Goal: Information Seeking & Learning: Understand process/instructions

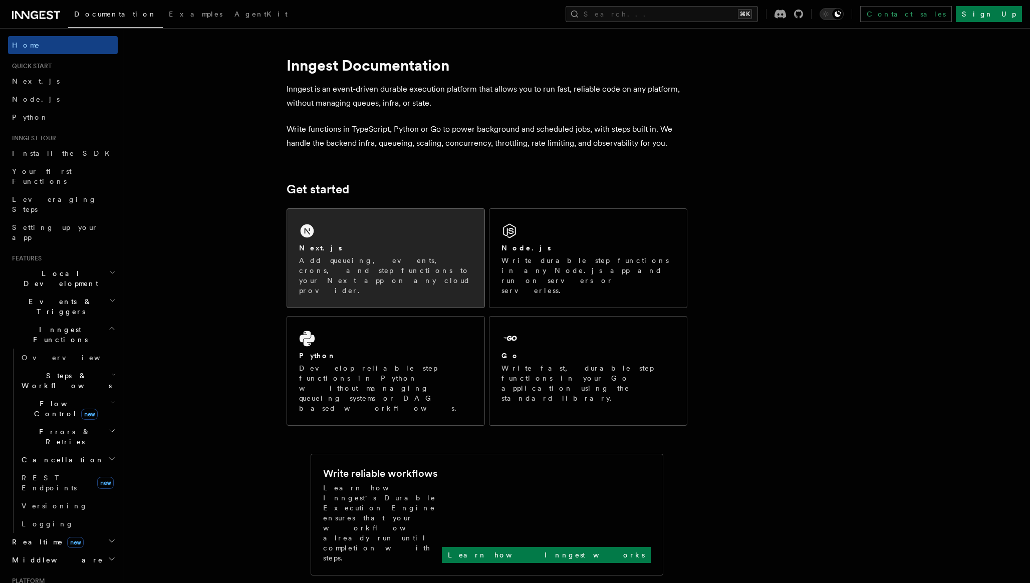
click at [405, 250] on div "Next.js" at bounding box center [385, 248] width 173 height 11
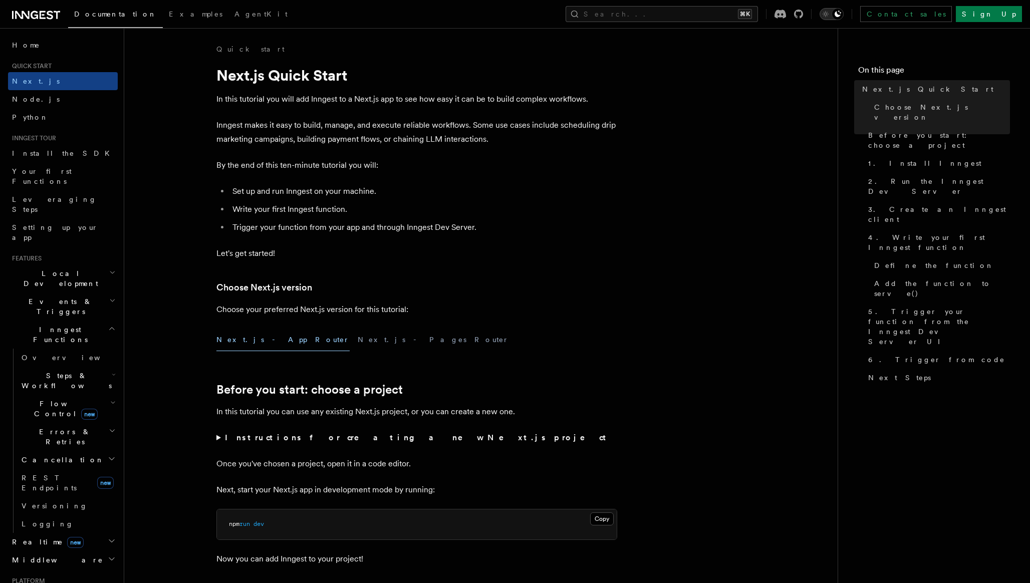
click at [844, 17] on div "Toggle dark mode" at bounding box center [838, 14] width 12 height 12
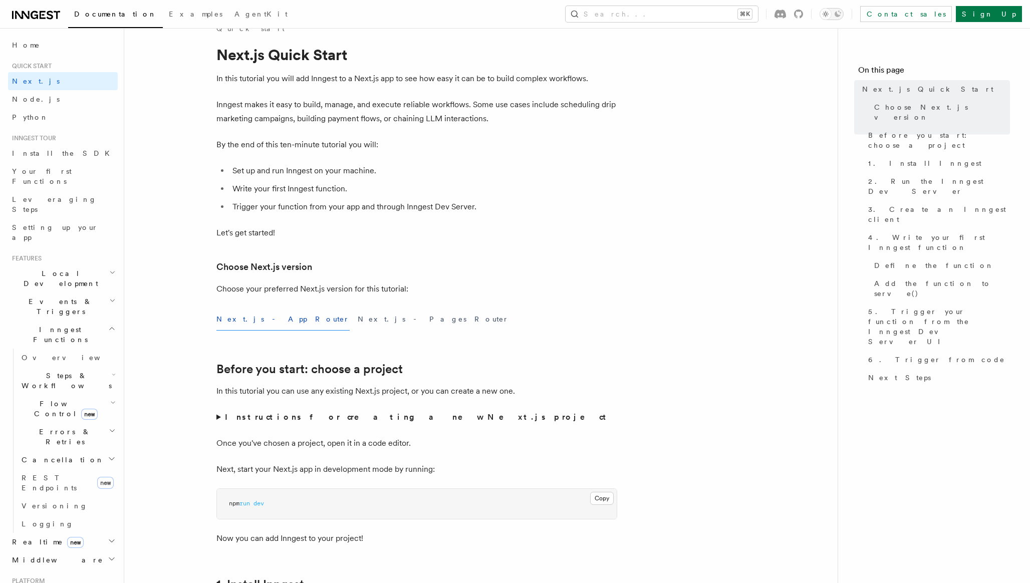
scroll to position [26, 0]
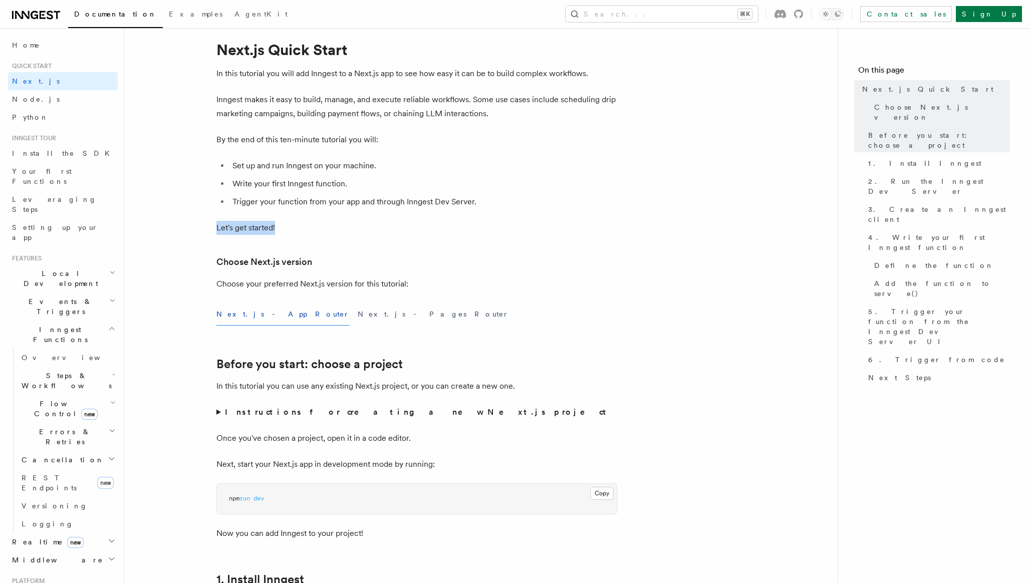
drag, startPoint x: 284, startPoint y: 229, endPoint x: 187, endPoint y: 227, distance: 97.2
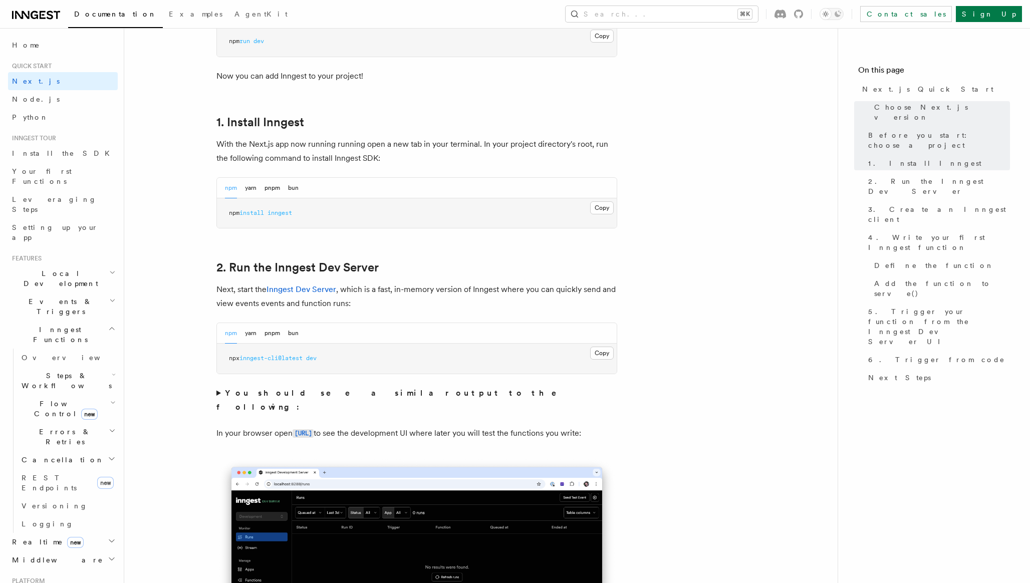
scroll to position [502, 0]
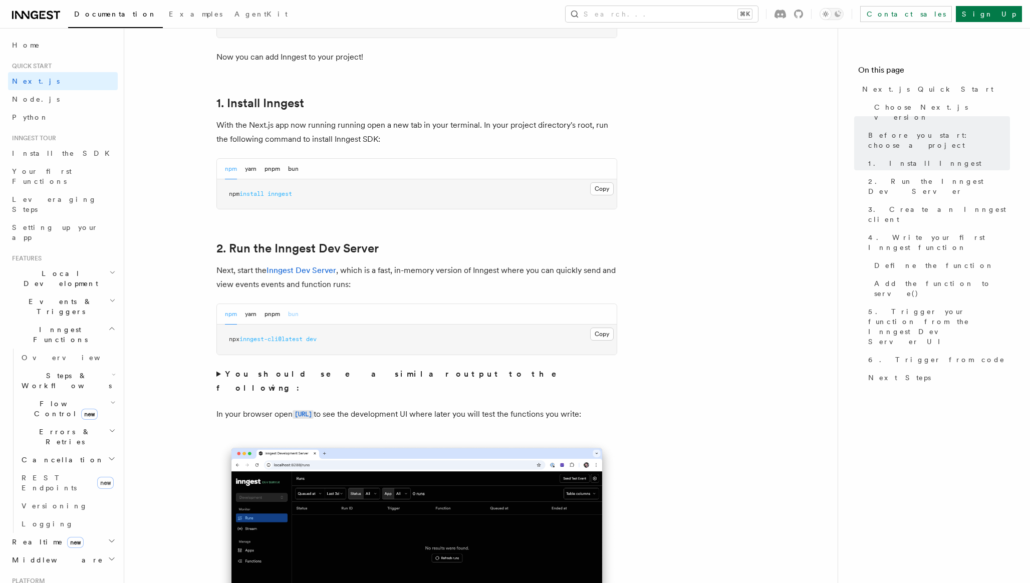
click at [295, 316] on button "bun" at bounding box center [293, 314] width 11 height 21
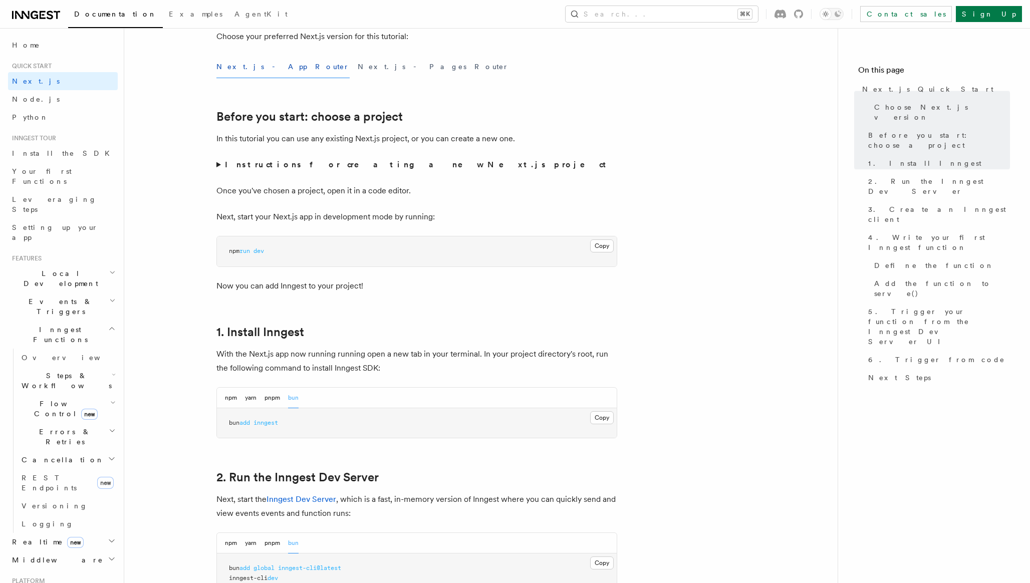
scroll to position [290, 0]
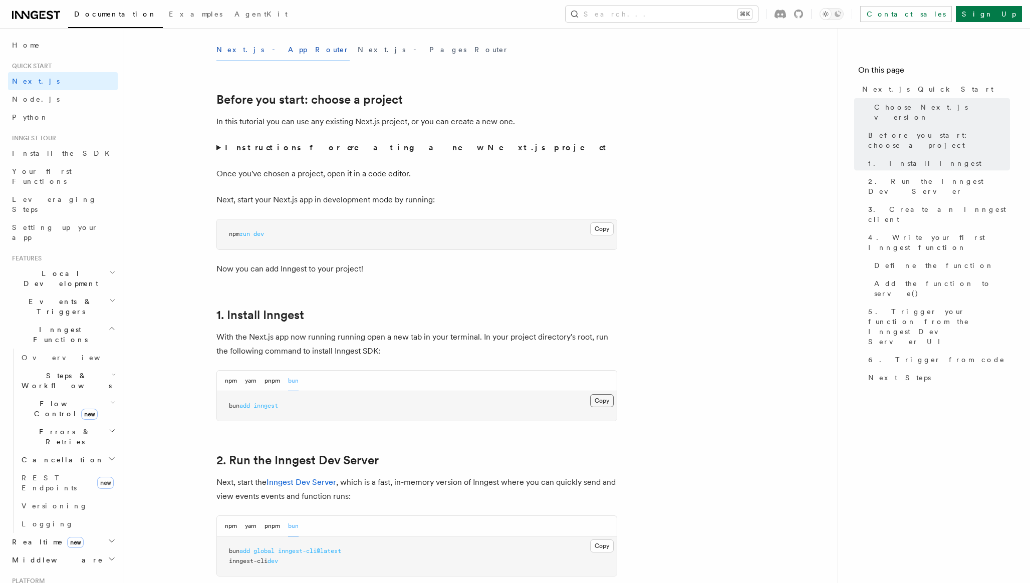
click at [597, 400] on button "Copy Copied" at bounding box center [602, 400] width 24 height 13
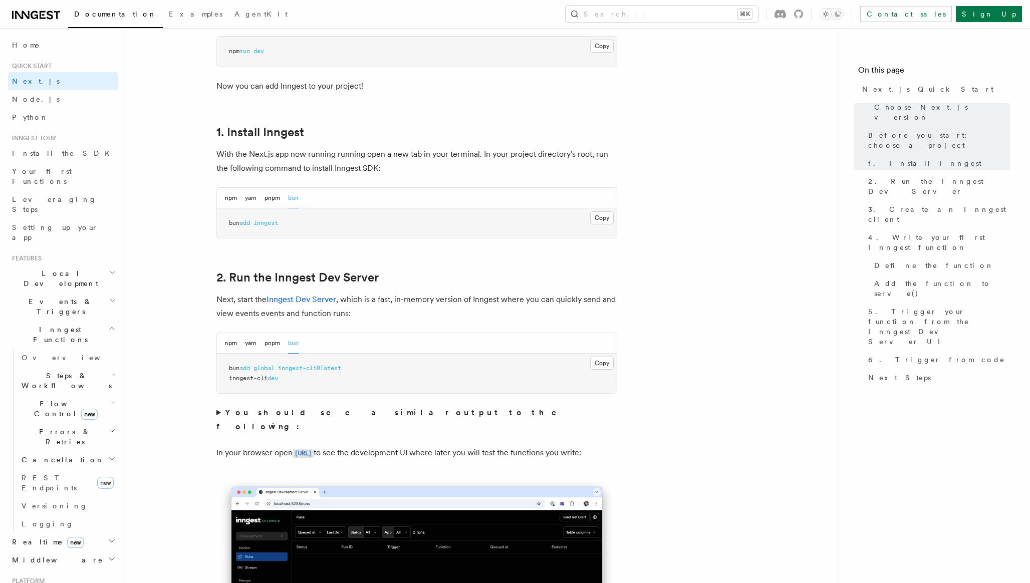
scroll to position [476, 0]
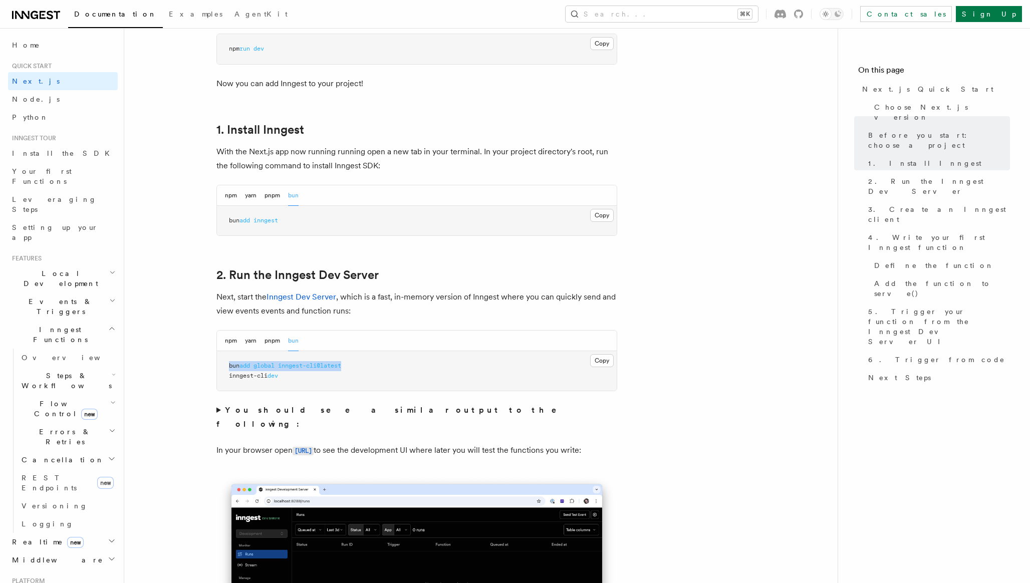
drag, startPoint x: 365, startPoint y: 367, endPoint x: 228, endPoint y: 364, distance: 137.4
click at [228, 364] on pre "bun add global inngest-cli@latest inngest-cli dev" at bounding box center [417, 371] width 400 height 40
copy span "bun add global inngest-cli@latest"
drag, startPoint x: 286, startPoint y: 377, endPoint x: 216, endPoint y: 377, distance: 70.2
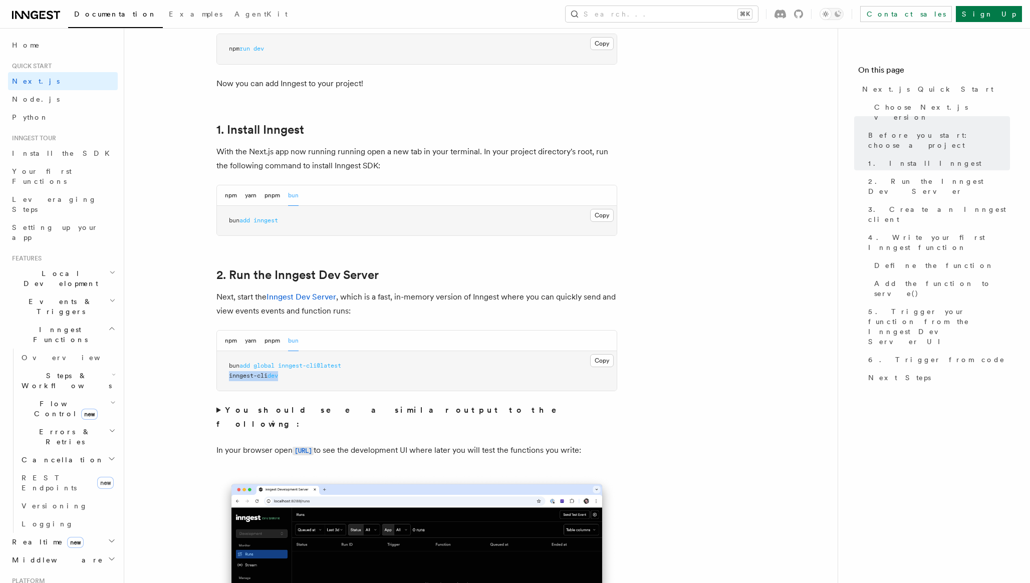
copy span "inngest-cli dev"
drag, startPoint x: 347, startPoint y: 364, endPoint x: 230, endPoint y: 364, distance: 117.8
click at [230, 364] on span "bun add global inngest-cli@latest" at bounding box center [285, 365] width 112 height 7
copy span "bun add global inngest-cli@latest"
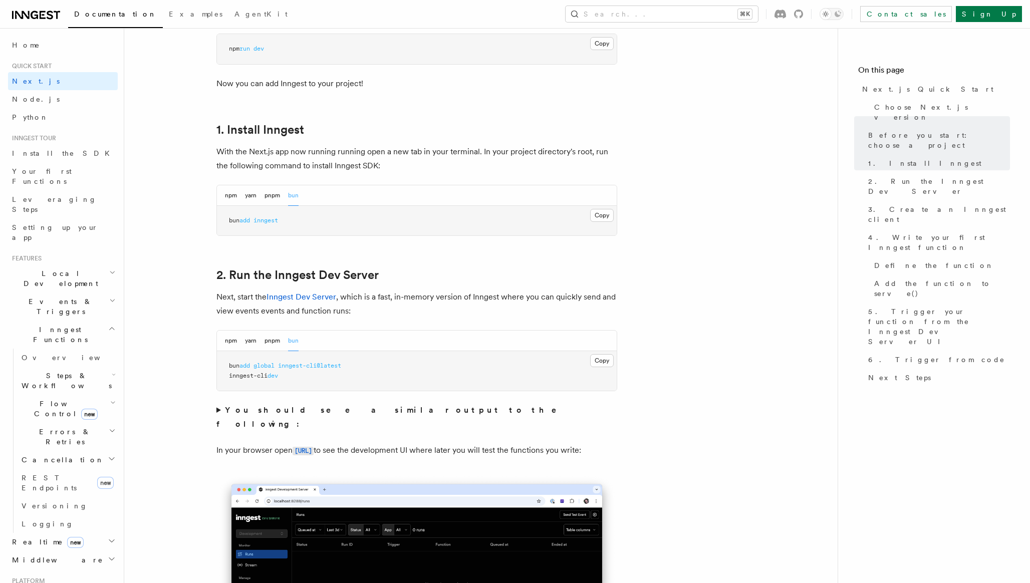
click at [218, 409] on summary "You should see a similar output to the following:" at bounding box center [417, 417] width 401 height 28
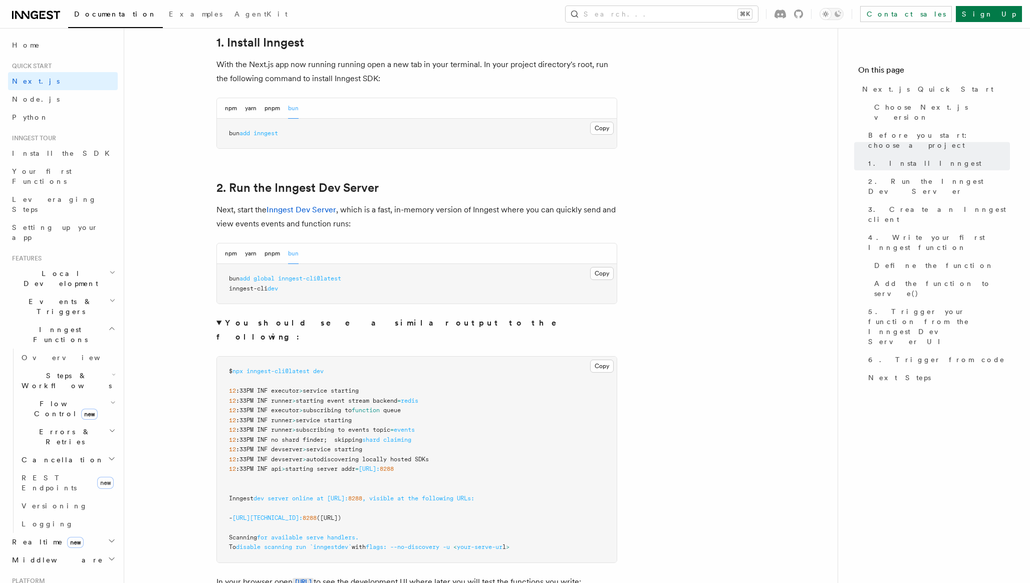
scroll to position [545, 0]
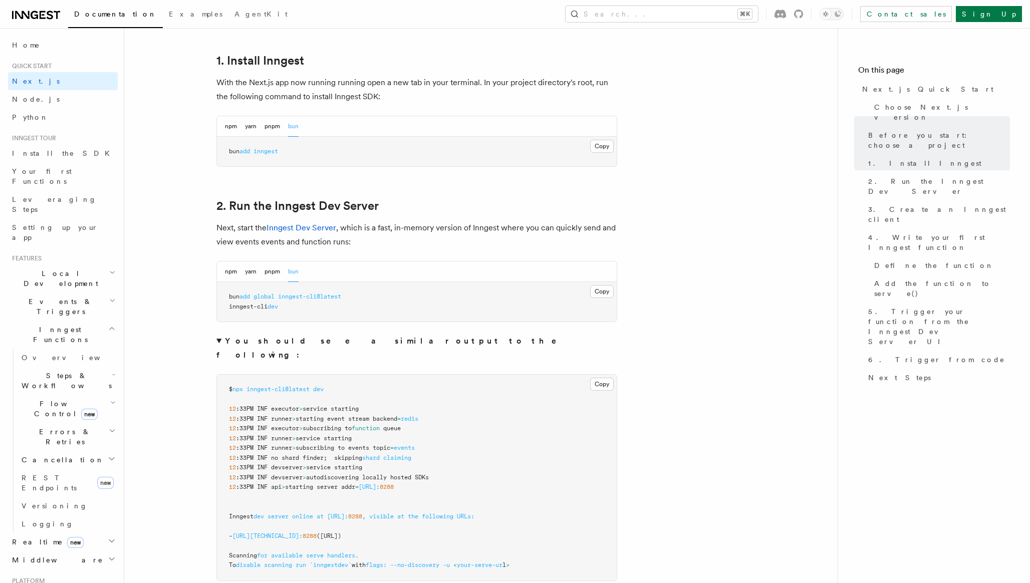
click at [217, 342] on summary "You should see a similar output to the following:" at bounding box center [417, 348] width 401 height 28
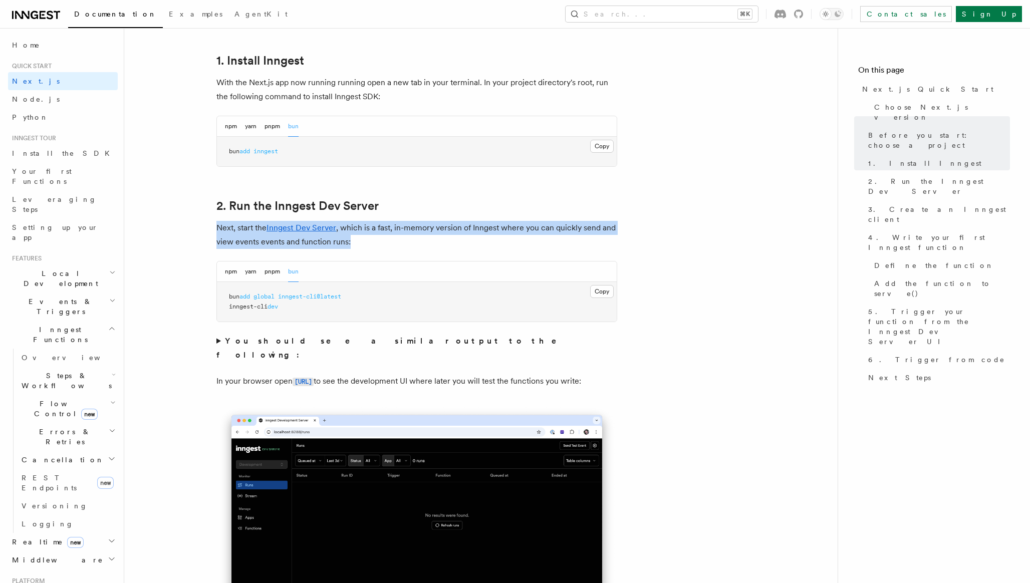
drag, startPoint x: 357, startPoint y: 245, endPoint x: 218, endPoint y: 228, distance: 139.8
click at [218, 228] on p "Next, start the Inngest Dev Server , which is a fast, in-memory version of Inng…" at bounding box center [417, 235] width 401 height 28
click at [246, 229] on p "Next, start the Inngest Dev Server , which is a fast, in-memory version of Inng…" at bounding box center [417, 235] width 401 height 28
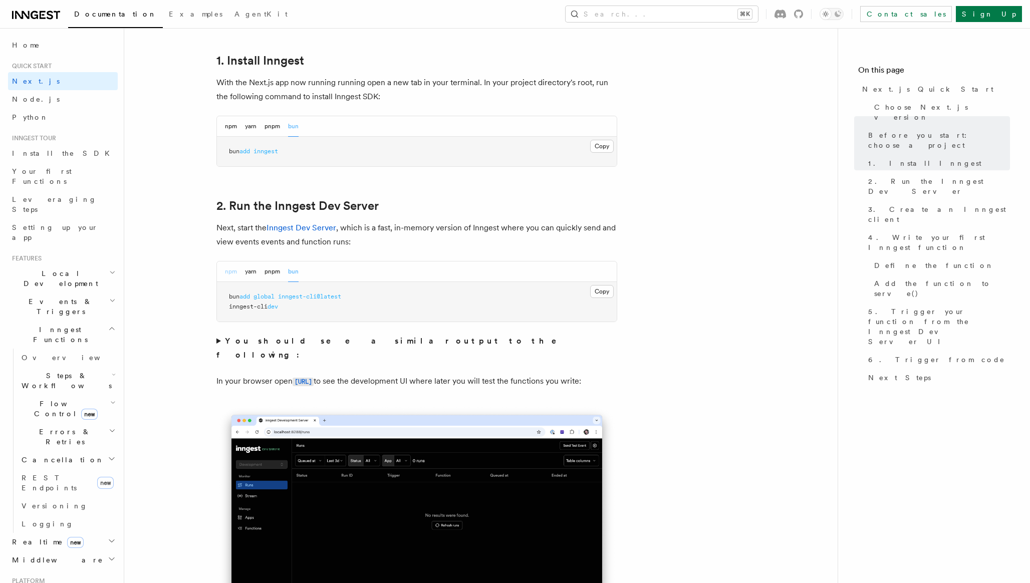
click at [229, 271] on button "npm" at bounding box center [231, 272] width 12 height 21
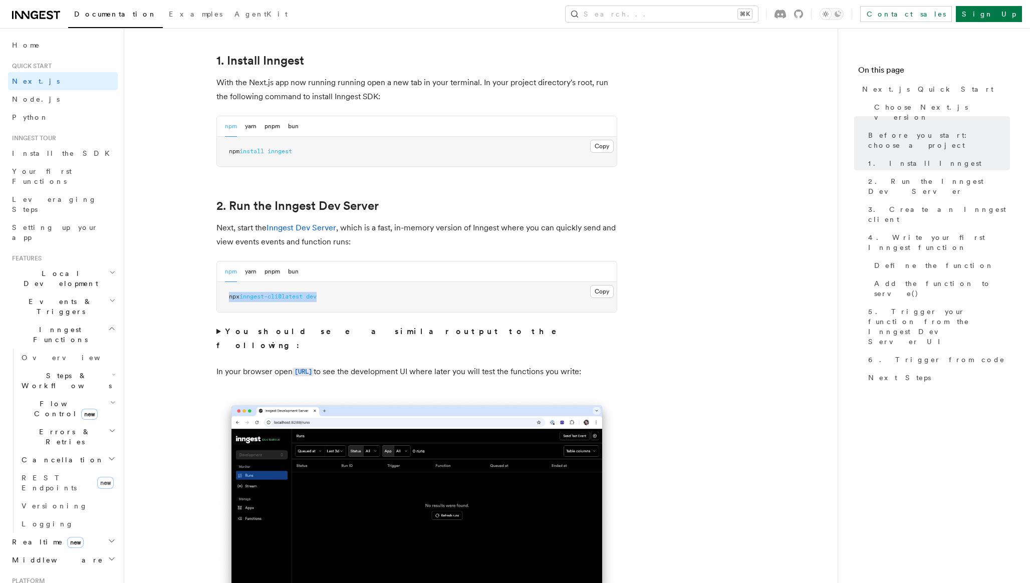
drag, startPoint x: 313, startPoint y: 299, endPoint x: 231, endPoint y: 299, distance: 82.2
click at [231, 299] on pre "npx inngest-cli@latest dev" at bounding box center [417, 297] width 400 height 30
copy span "npx inngest-cli@latest dev"
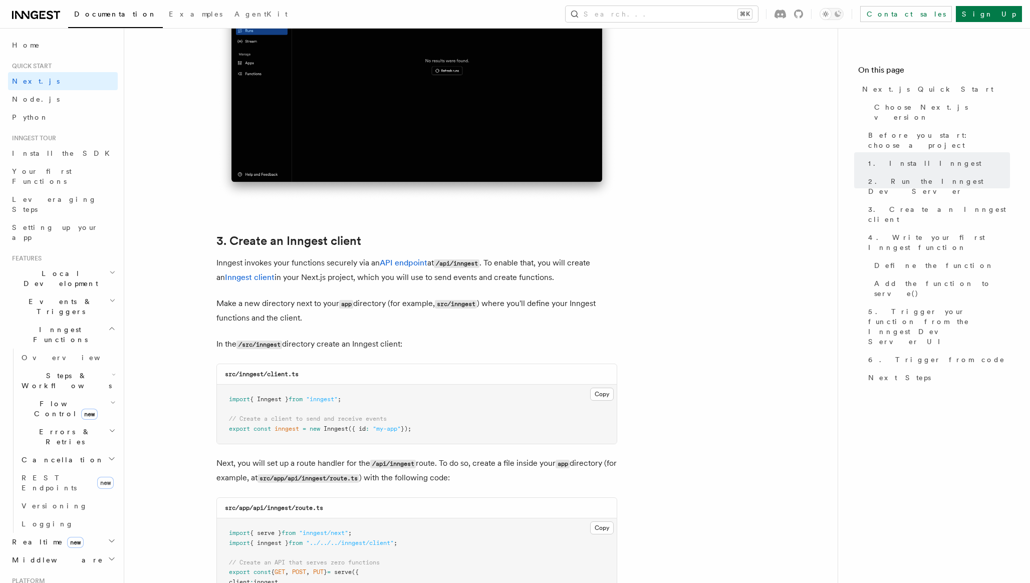
scroll to position [993, 0]
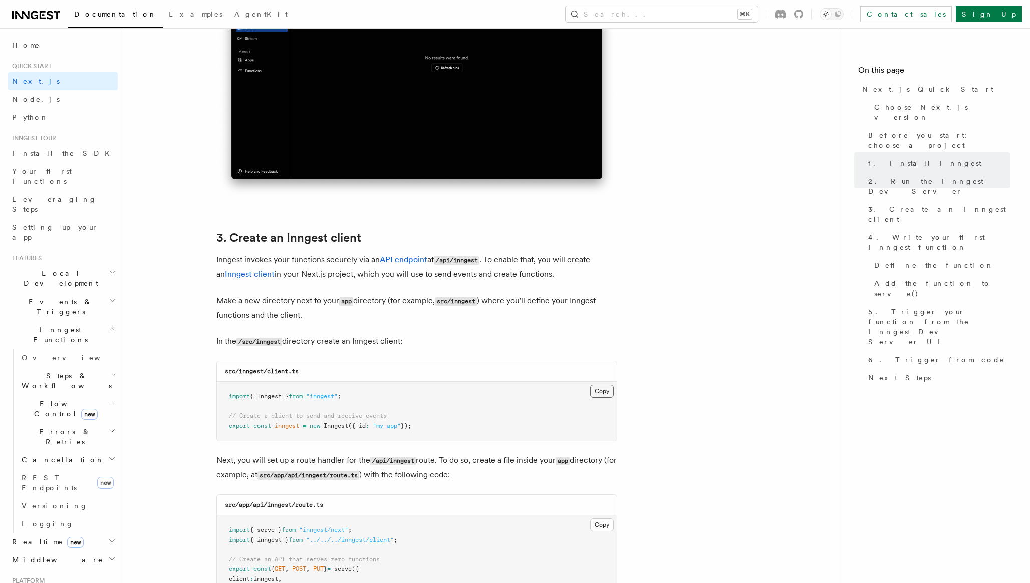
click at [603, 394] on button "Copy Copied" at bounding box center [602, 391] width 24 height 13
click at [596, 385] on pre "import { Inngest } from "inngest" ; // Create a client to send and receive even…" at bounding box center [417, 411] width 400 height 59
click at [596, 391] on button "Copy Copied" at bounding box center [602, 391] width 24 height 13
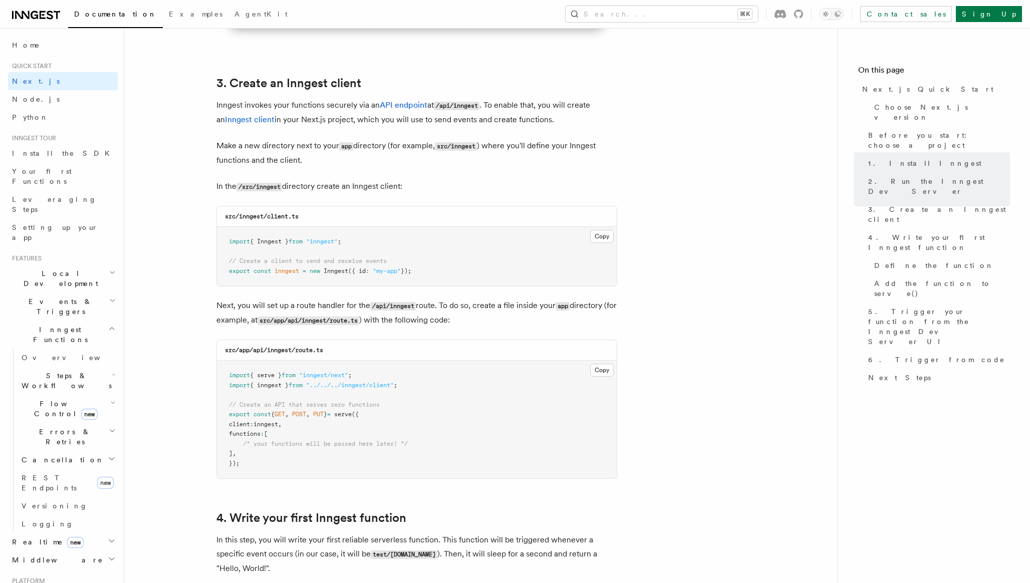
scroll to position [1165, 0]
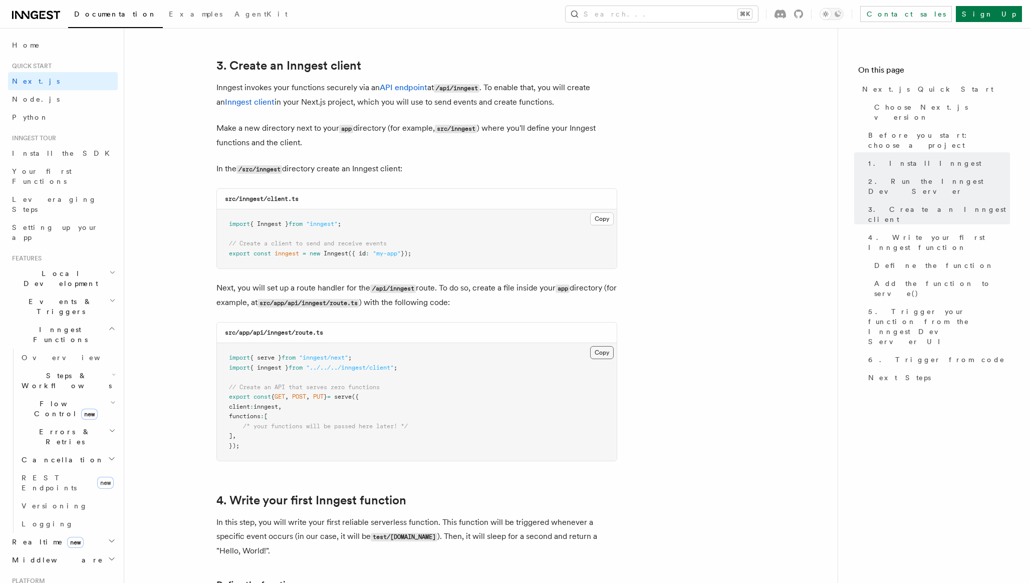
click at [601, 350] on button "Copy Copied" at bounding box center [602, 352] width 24 height 13
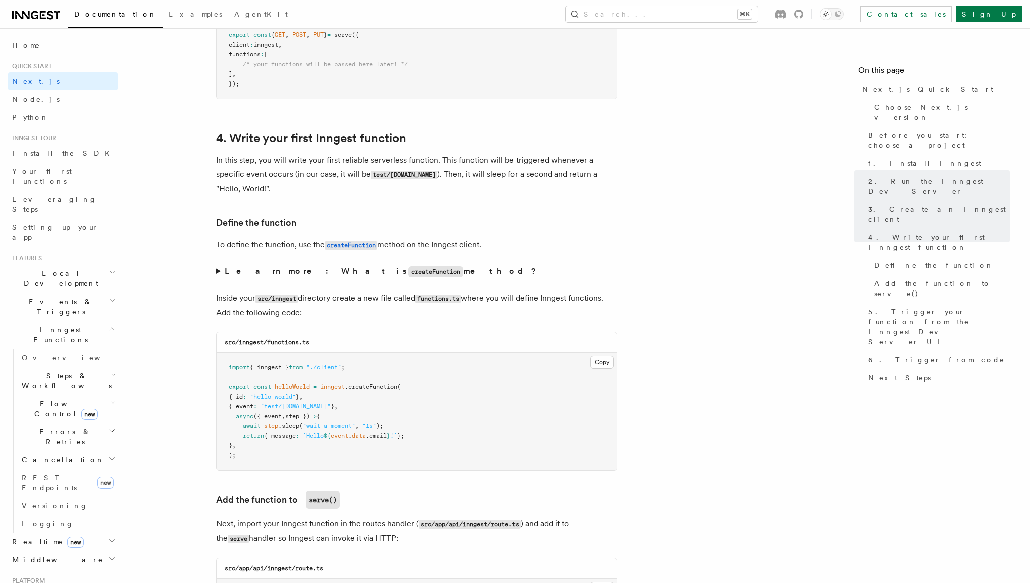
scroll to position [1527, 0]
drag, startPoint x: 373, startPoint y: 177, endPoint x: 430, endPoint y: 176, distance: 56.6
click at [430, 176] on code "test/hello.world" at bounding box center [404, 176] width 67 height 9
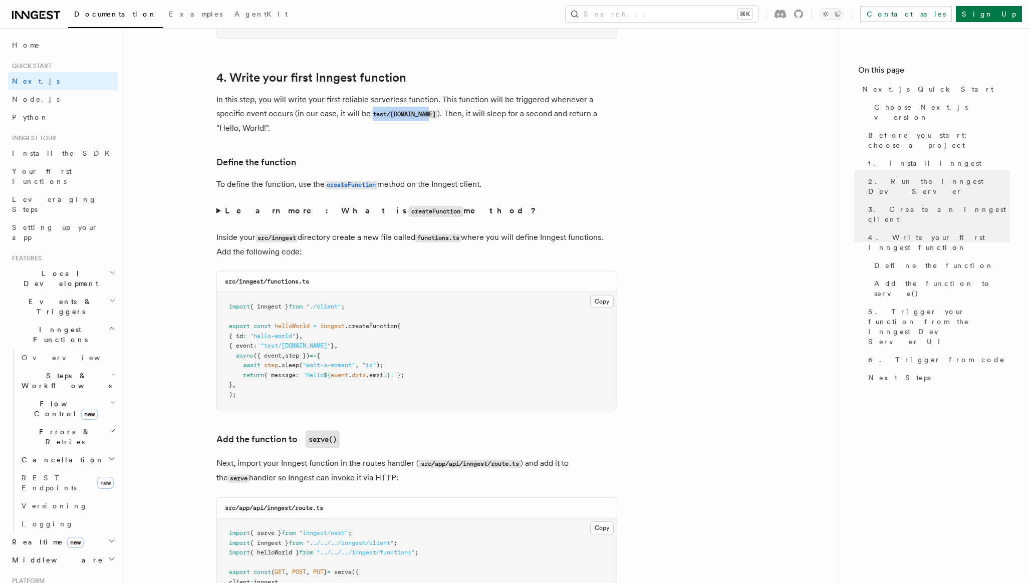
scroll to position [1591, 0]
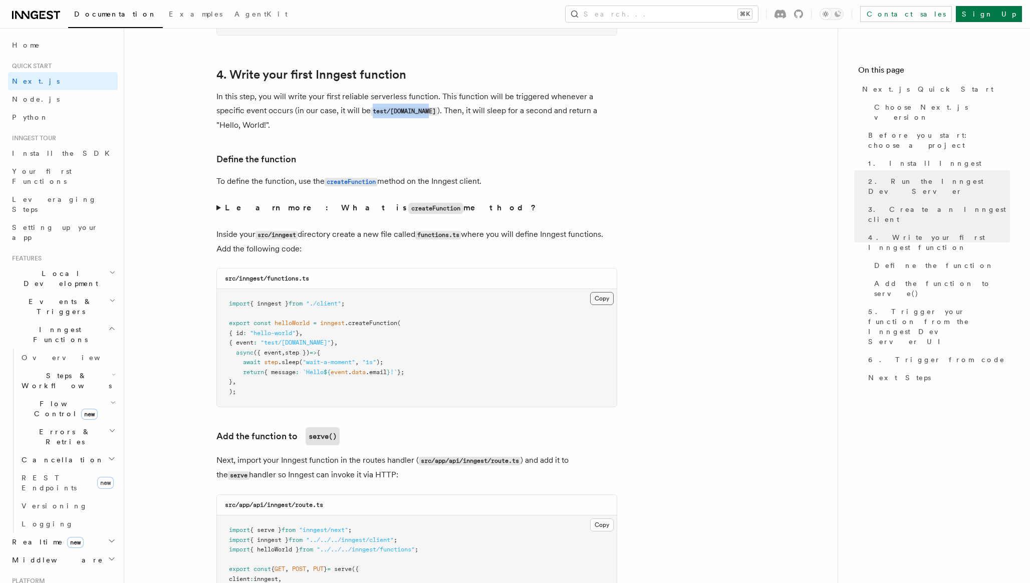
click at [603, 301] on button "Copy Copied" at bounding box center [602, 298] width 24 height 13
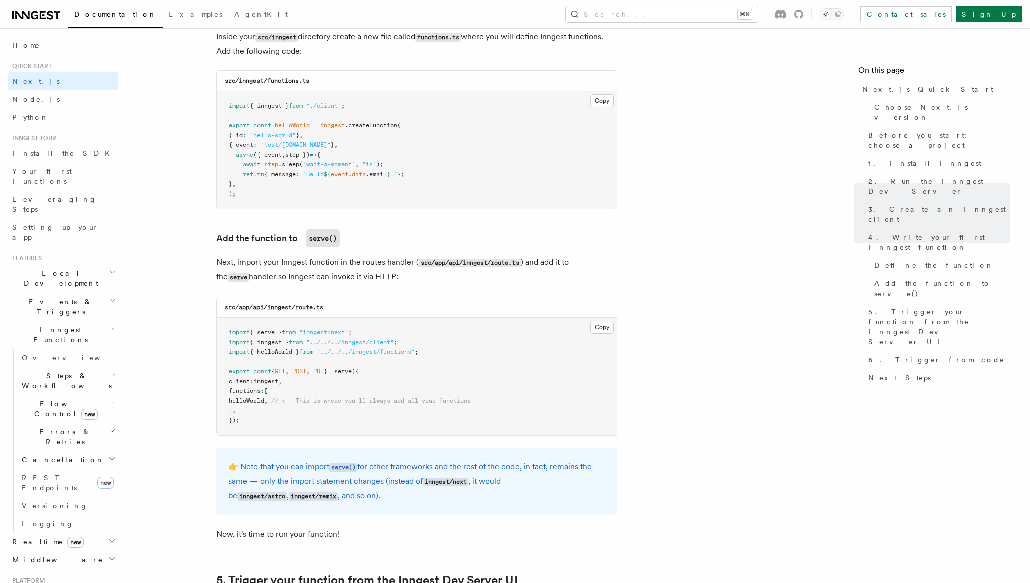
scroll to position [1796, 0]
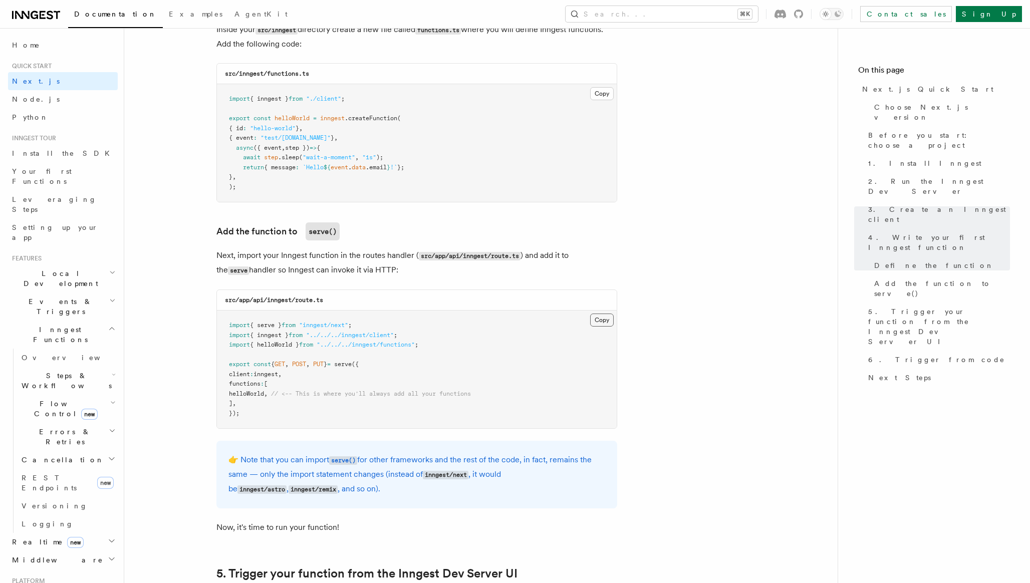
click at [600, 321] on button "Copy Copied" at bounding box center [602, 320] width 24 height 13
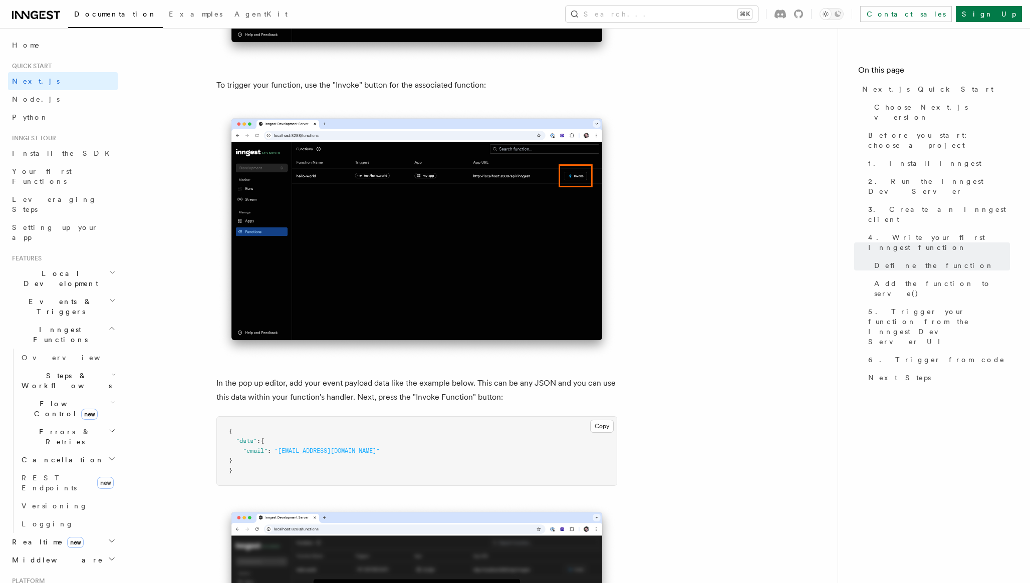
scroll to position [2690, 0]
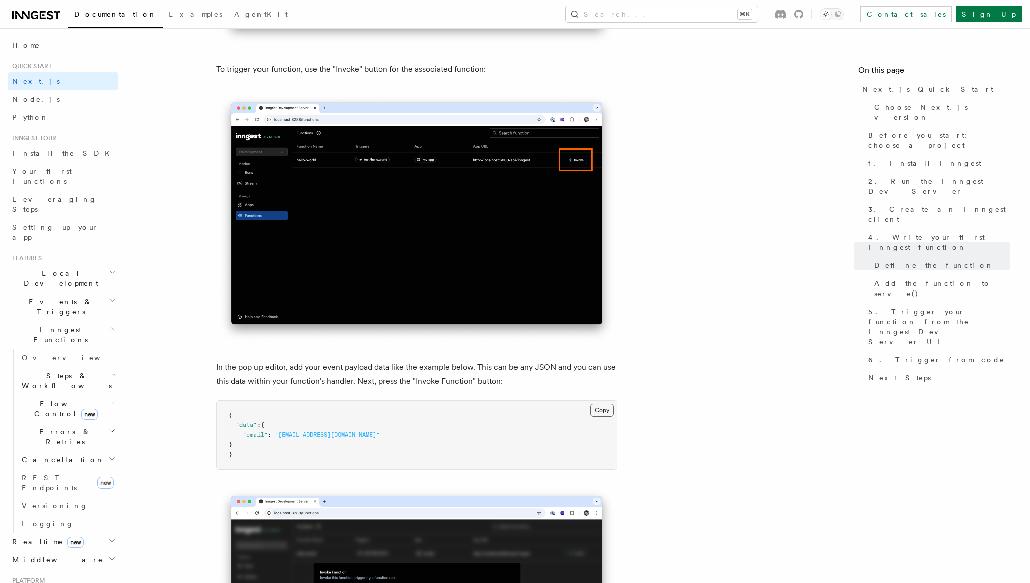
click at [603, 415] on button "Copy Copied" at bounding box center [602, 410] width 24 height 13
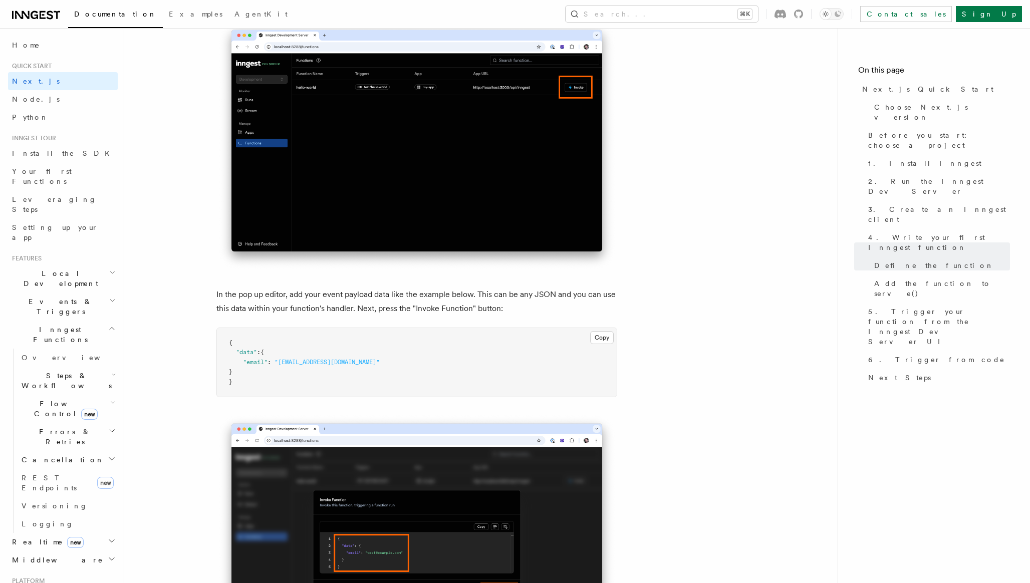
scroll to position [2764, 0]
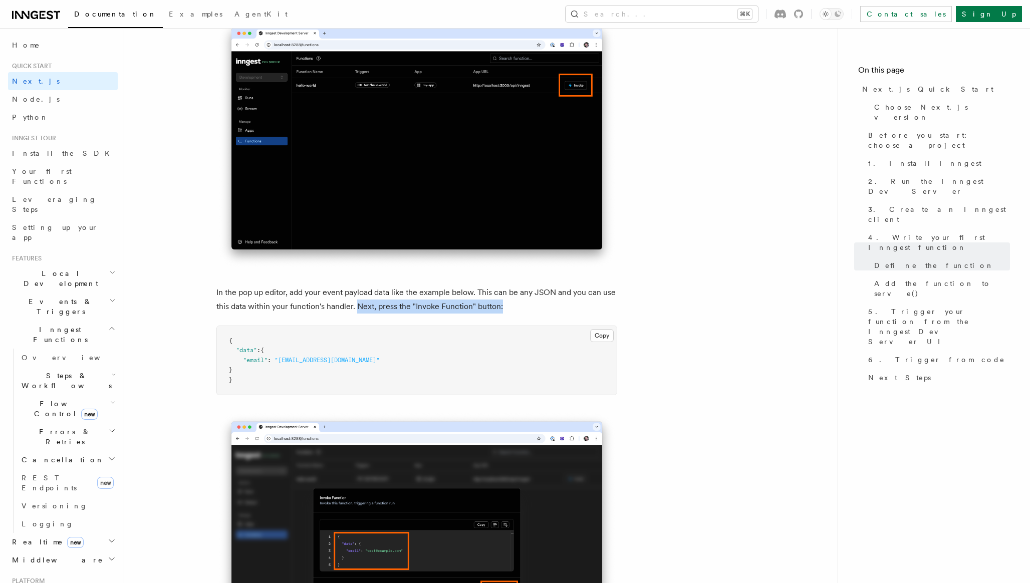
drag, startPoint x: 356, startPoint y: 309, endPoint x: 503, endPoint y: 307, distance: 146.9
click at [503, 308] on p "In the pop up editor, add your event payload data like the example below. This …" at bounding box center [417, 300] width 401 height 28
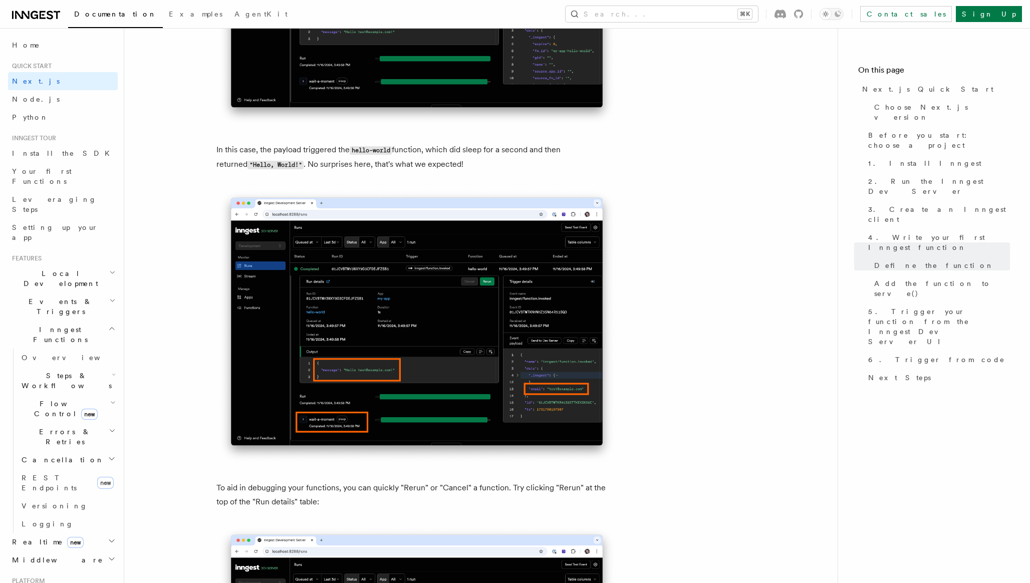
scroll to position [3951, 0]
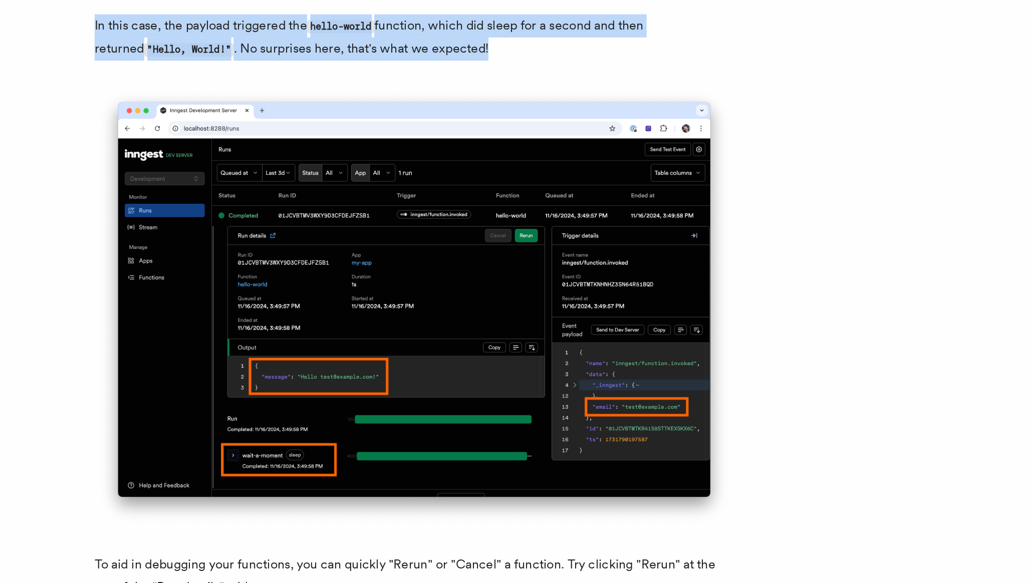
drag, startPoint x: 436, startPoint y: 167, endPoint x: 211, endPoint y: 148, distance: 224.8
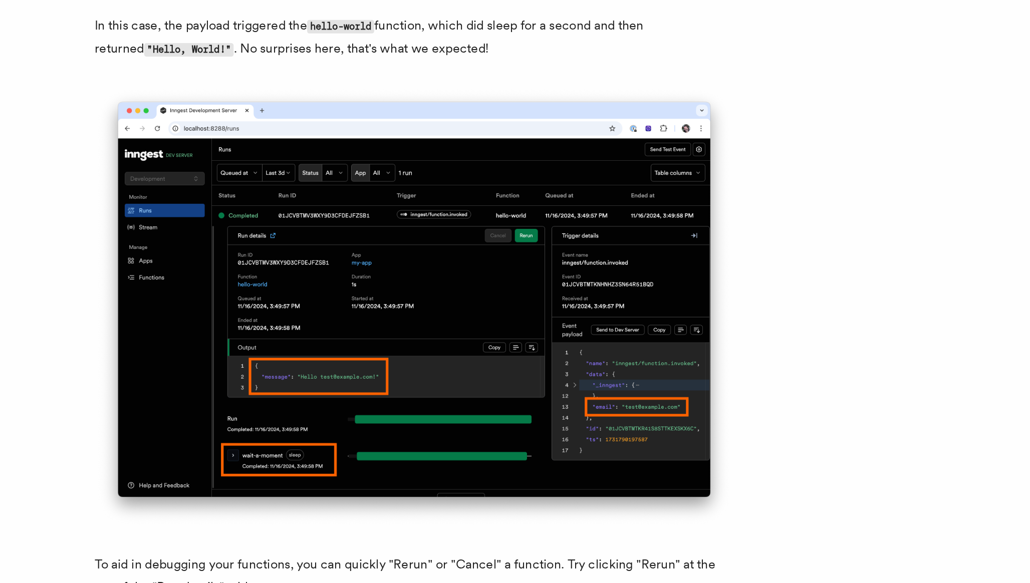
drag, startPoint x: 211, startPoint y: 148, endPoint x: 444, endPoint y: 170, distance: 233.6
click at [444, 170] on p "In this case, the payload triggered the hello-world function, which did sleep f…" at bounding box center [417, 156] width 401 height 29
drag, startPoint x: 444, startPoint y: 170, endPoint x: 216, endPoint y: 151, distance: 229.3
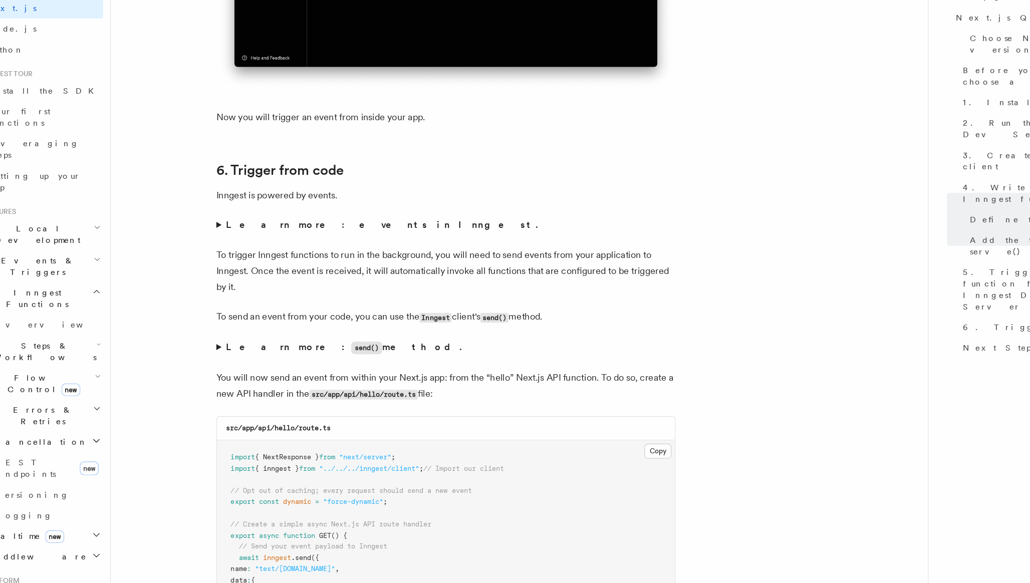
scroll to position [4898, 0]
drag, startPoint x: 211, startPoint y: 247, endPoint x: 324, endPoint y: 248, distance: 112.8
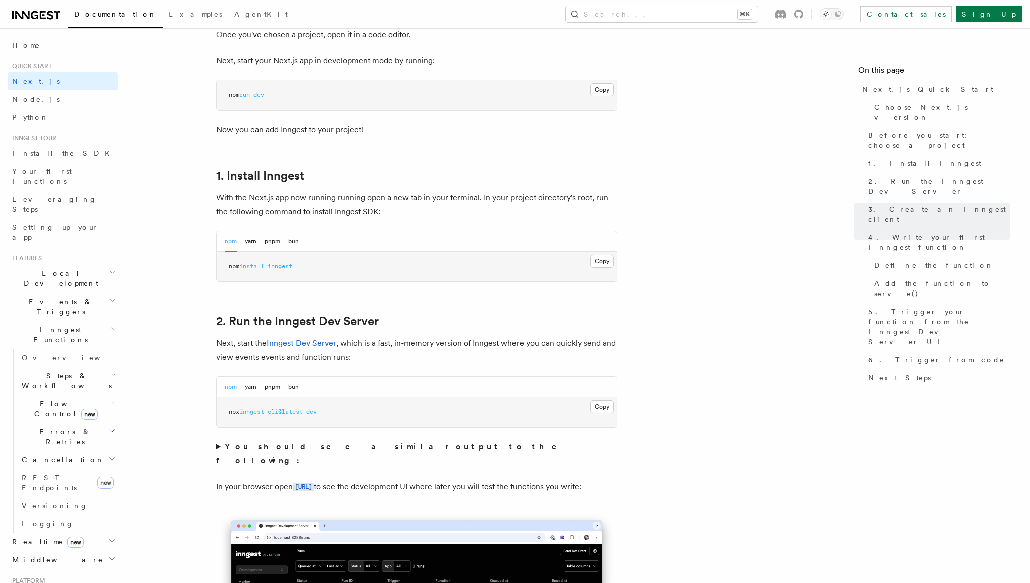
scroll to position [0, 0]
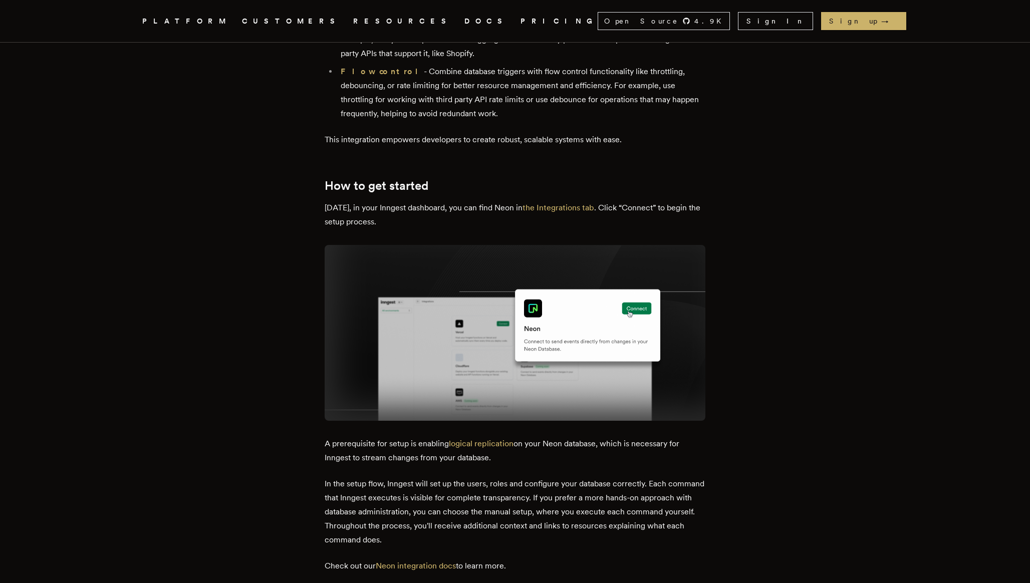
scroll to position [1640, 0]
click at [547, 202] on link "the Integrations tab" at bounding box center [559, 207] width 72 height 10
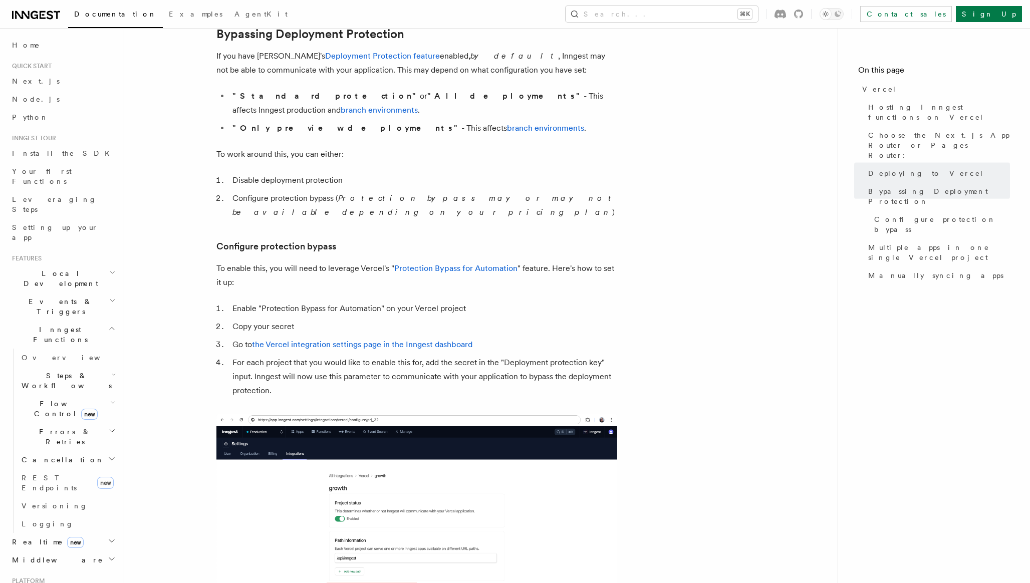
scroll to position [760, 0]
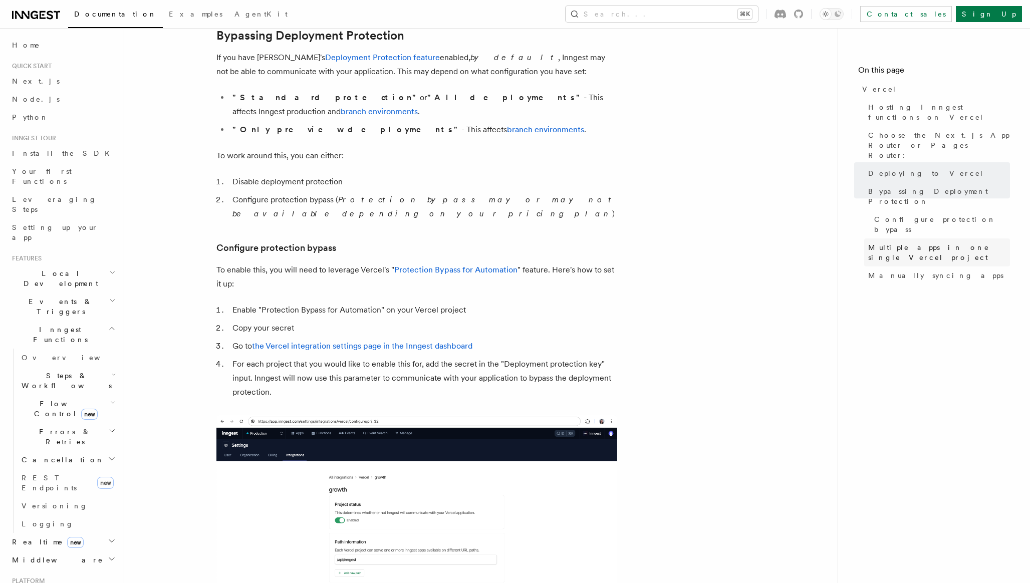
click at [896, 243] on span "Multiple apps in one single Vercel project" at bounding box center [940, 253] width 142 height 20
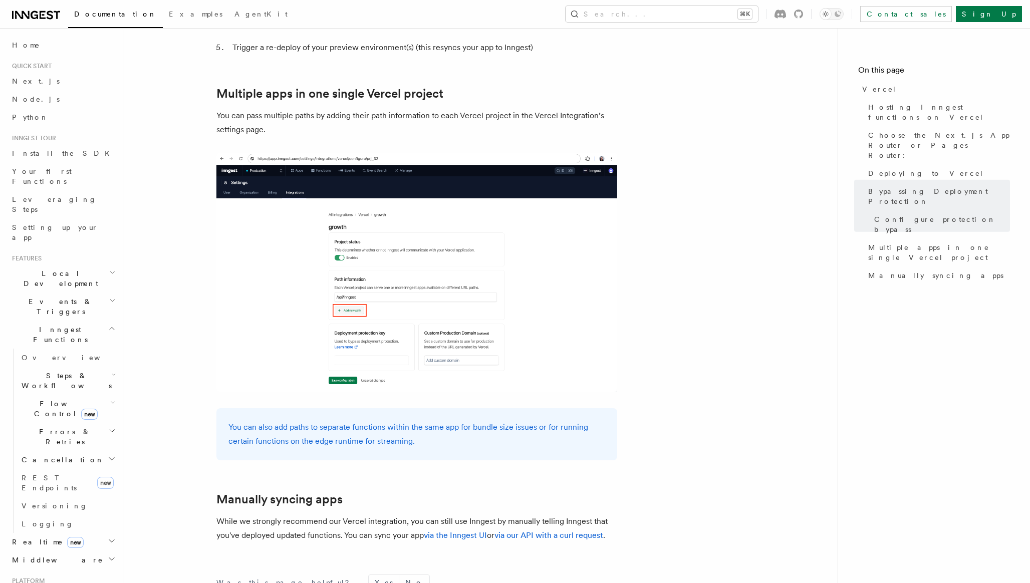
scroll to position [1402, 0]
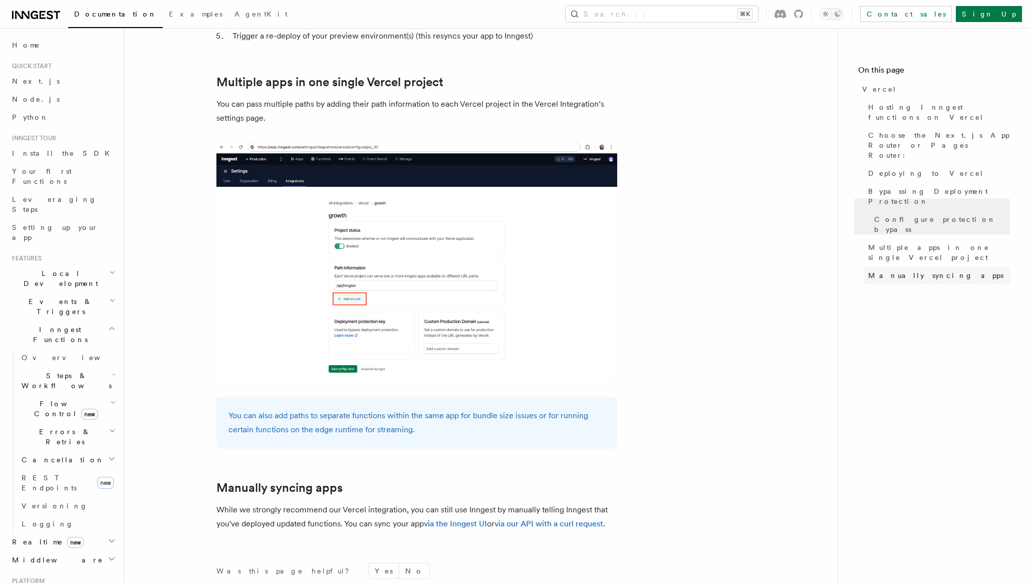
click at [886, 271] on span "Manually syncing apps" at bounding box center [936, 276] width 135 height 10
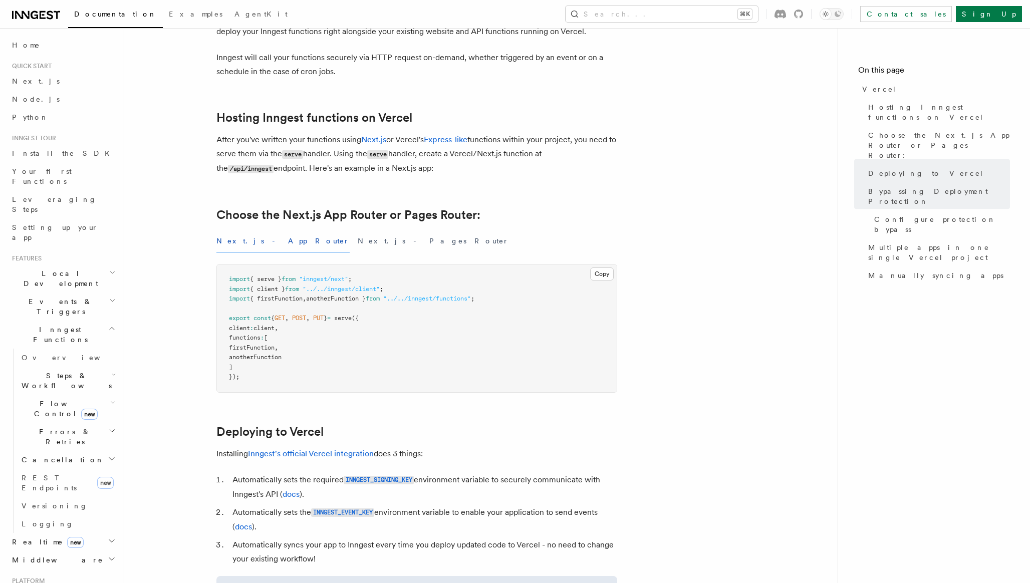
scroll to position [63, 0]
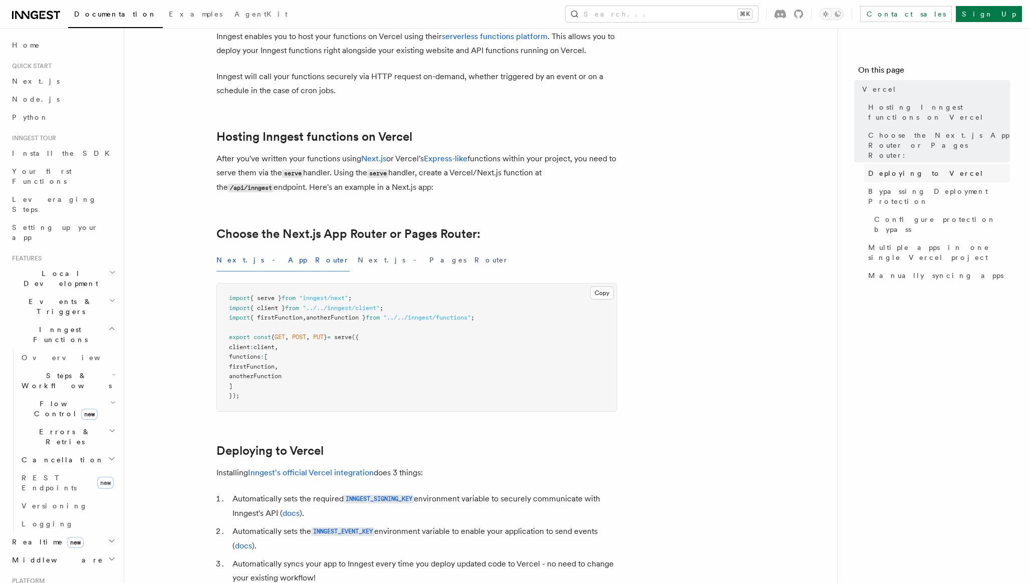
click at [896, 168] on span "Deploying to Vercel" at bounding box center [927, 173] width 116 height 10
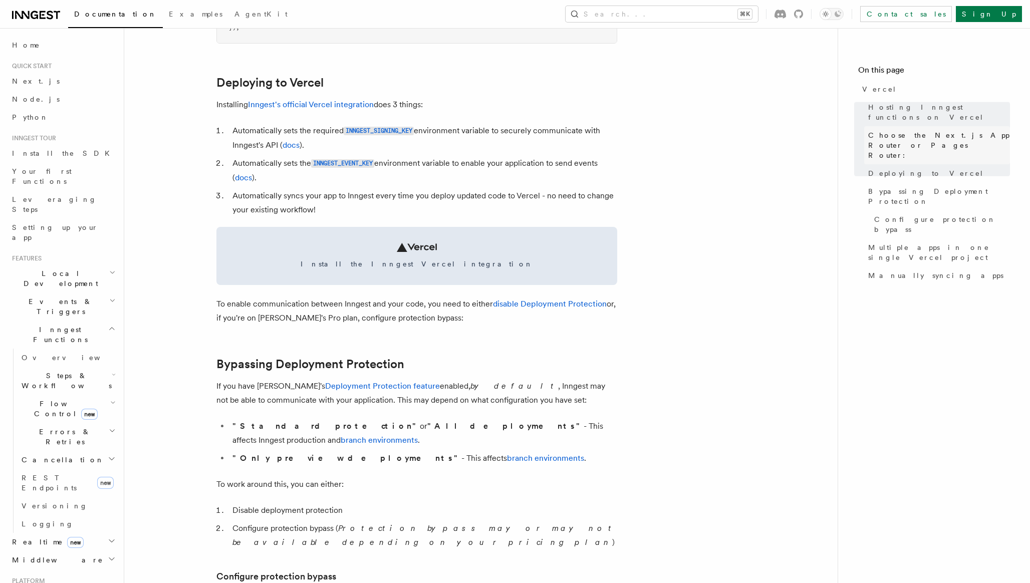
click at [895, 130] on span "Choose the Next.js App Router or Pages Router:" at bounding box center [940, 145] width 142 height 30
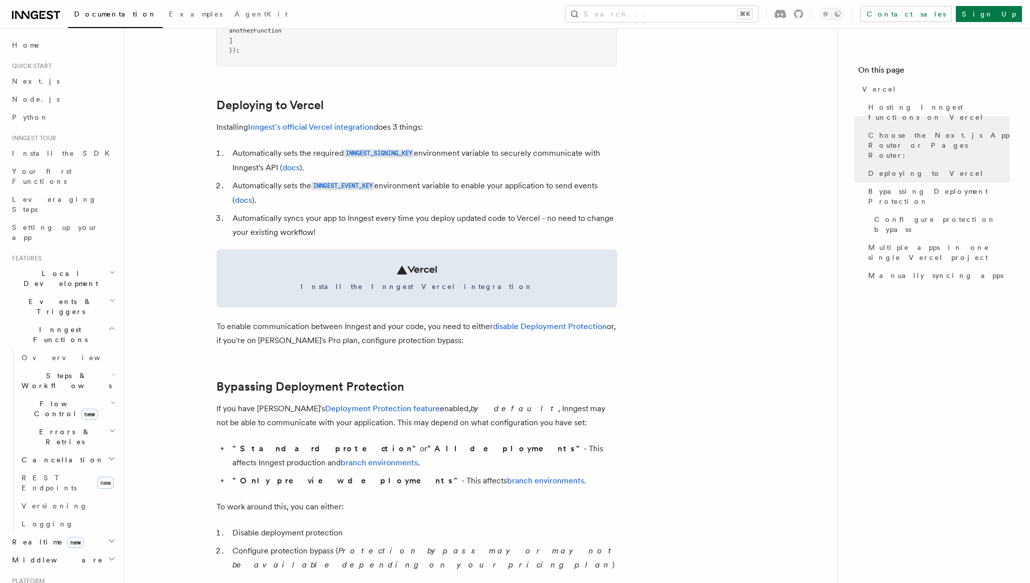
scroll to position [406, 0]
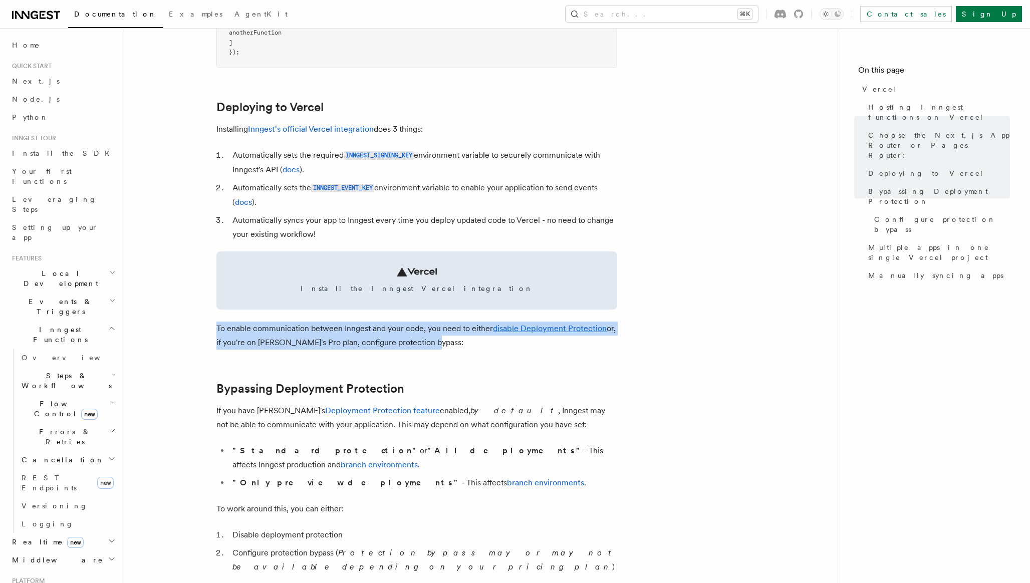
drag, startPoint x: 431, startPoint y: 344, endPoint x: 214, endPoint y: 327, distance: 217.1
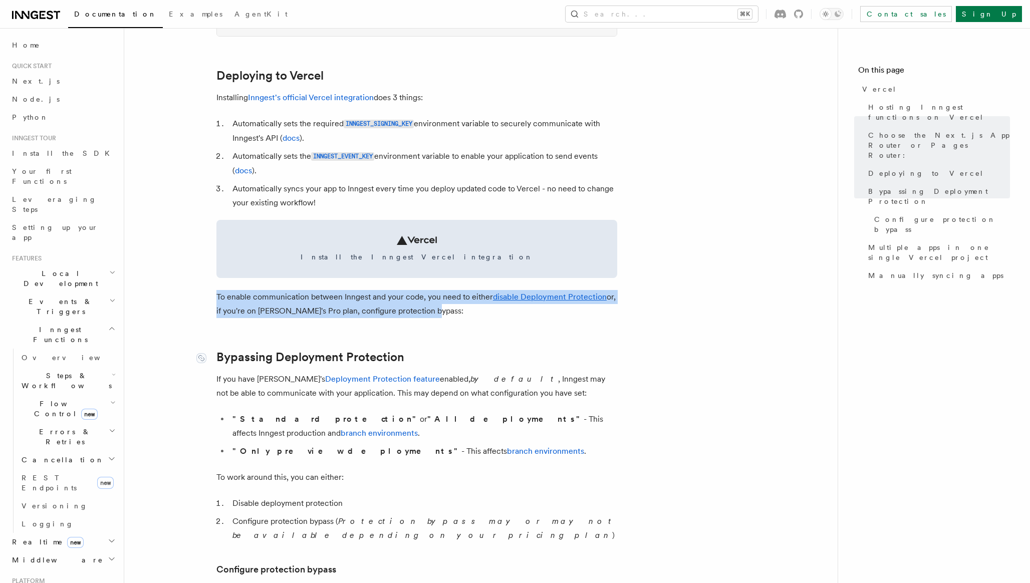
scroll to position [440, 0]
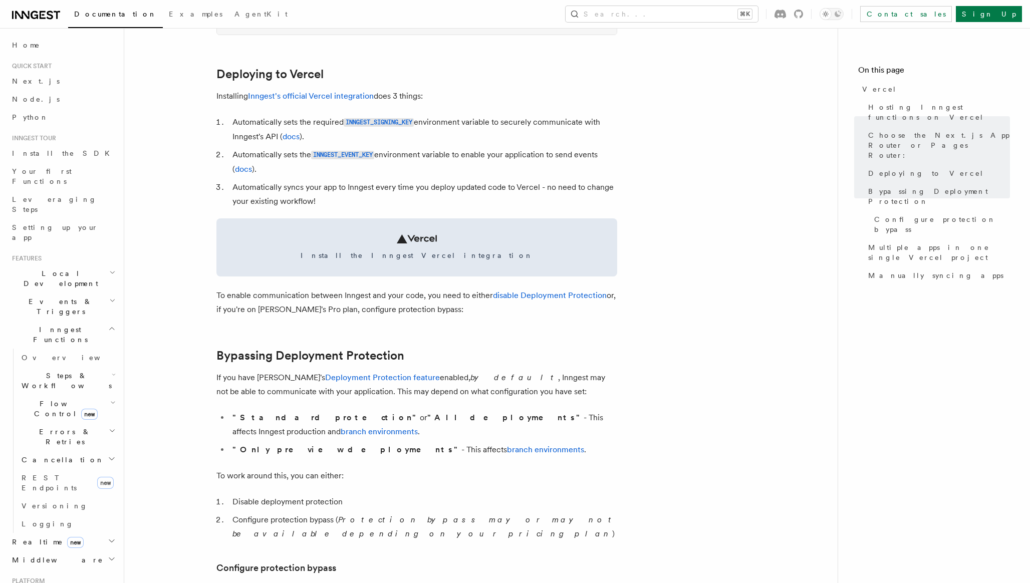
drag, startPoint x: 319, startPoint y: 312, endPoint x: 433, endPoint y: 313, distance: 113.3
click at [433, 313] on p "To enable communication between Inngest and your code, you need to either disab…" at bounding box center [417, 303] width 401 height 28
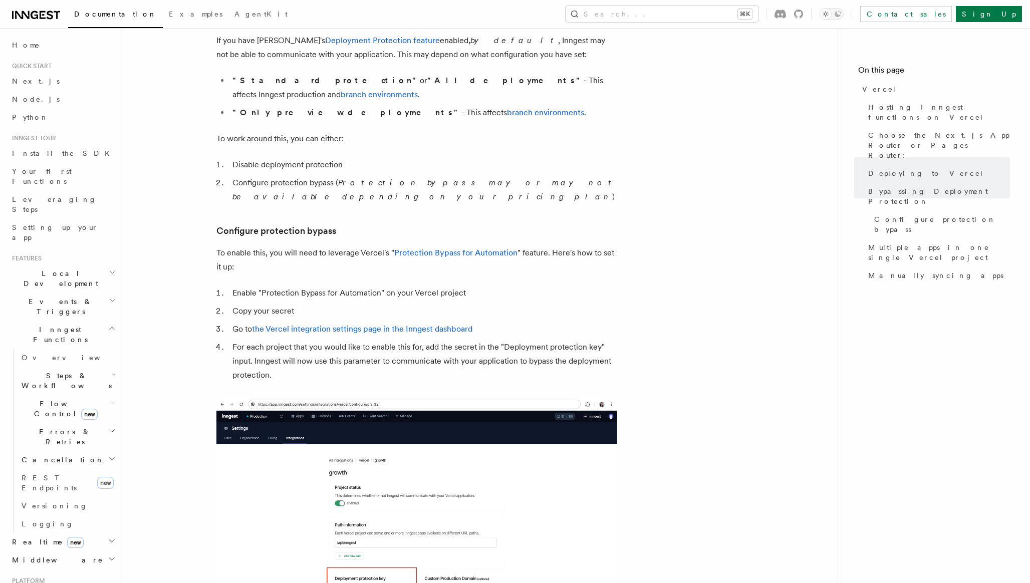
scroll to position [777, 0]
drag, startPoint x: 261, startPoint y: 263, endPoint x: 379, endPoint y: 262, distance: 118.3
click at [380, 286] on li "Enable "Protection Bypass for Automation" on your Vercel project" at bounding box center [424, 293] width 388 height 14
copy li "Protection Bypass for Automation"
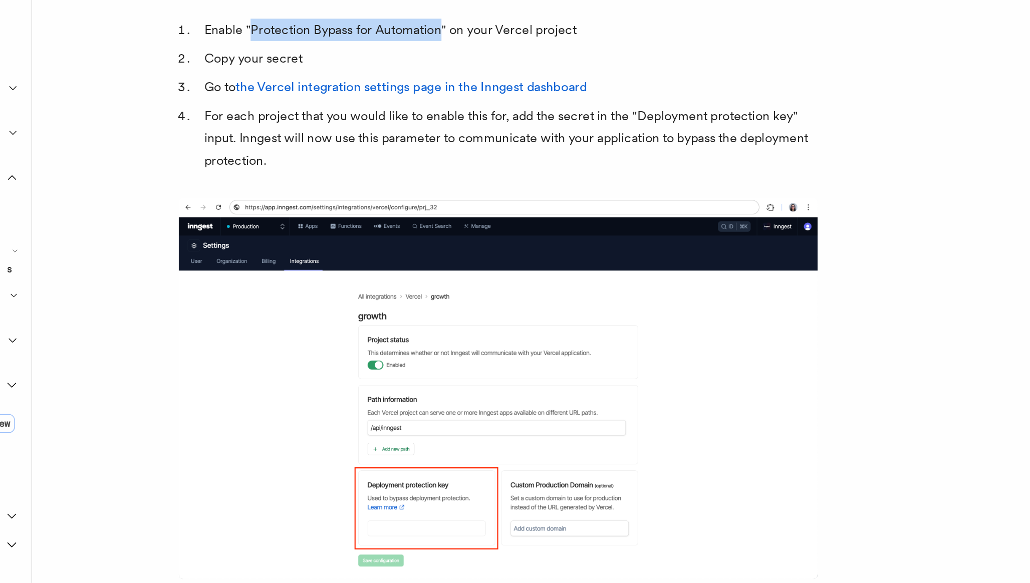
scroll to position [834, 0]
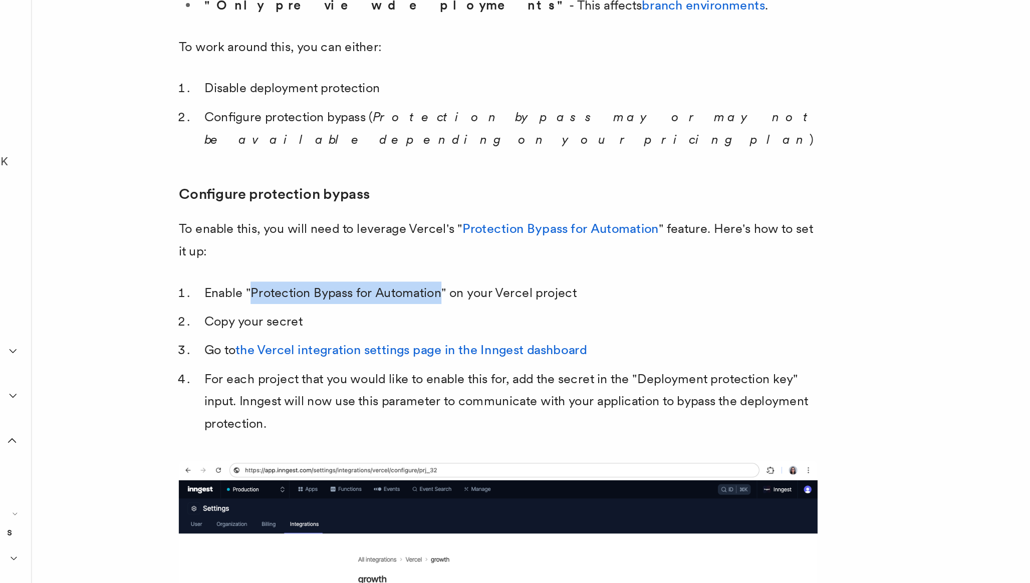
click at [363, 229] on li "Enable "Protection Bypass for Automation" on your Vercel project" at bounding box center [424, 236] width 388 height 14
drag, startPoint x: 382, startPoint y: 207, endPoint x: 261, endPoint y: 202, distance: 121.4
click at [261, 229] on li "Enable "Protection Bypass for Automation" on your Vercel project" at bounding box center [424, 236] width 388 height 14
copy li "Protection Bypass for Automation"
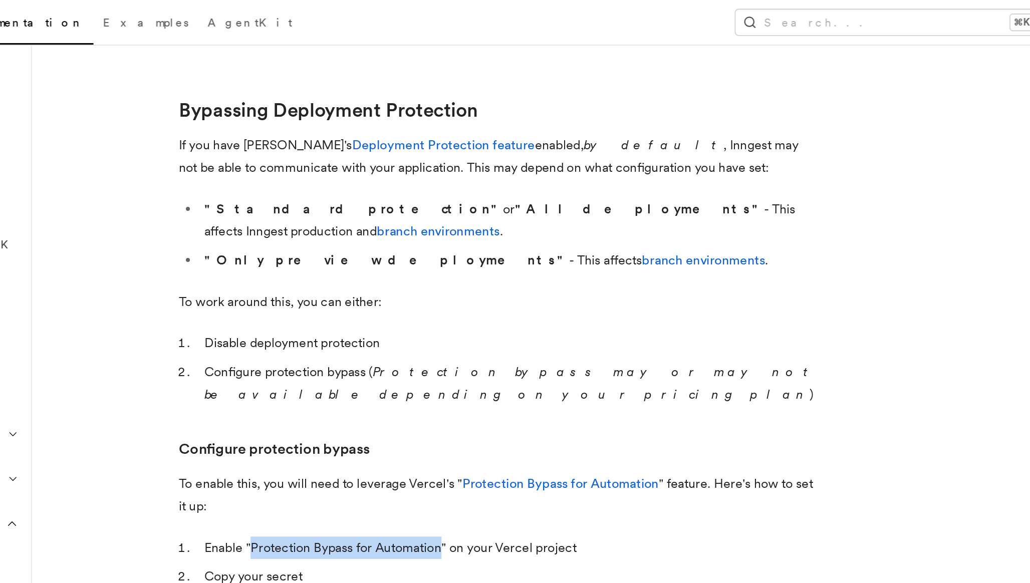
scroll to position [723, 0]
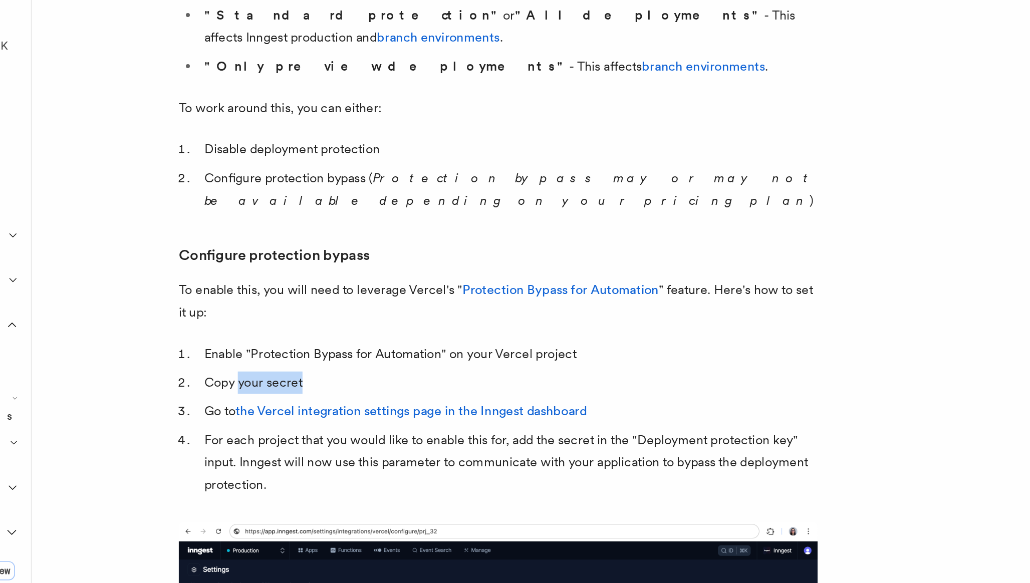
drag, startPoint x: 295, startPoint y: 338, endPoint x: 253, endPoint y: 341, distance: 41.7
click at [253, 358] on li "Copy your secret" at bounding box center [424, 365] width 388 height 14
click at [288, 378] on link "the Vercel integration settings page in the Inngest dashboard" at bounding box center [362, 383] width 221 height 10
click at [437, 302] on link "Protection Bypass for Automation" at bounding box center [455, 307] width 123 height 10
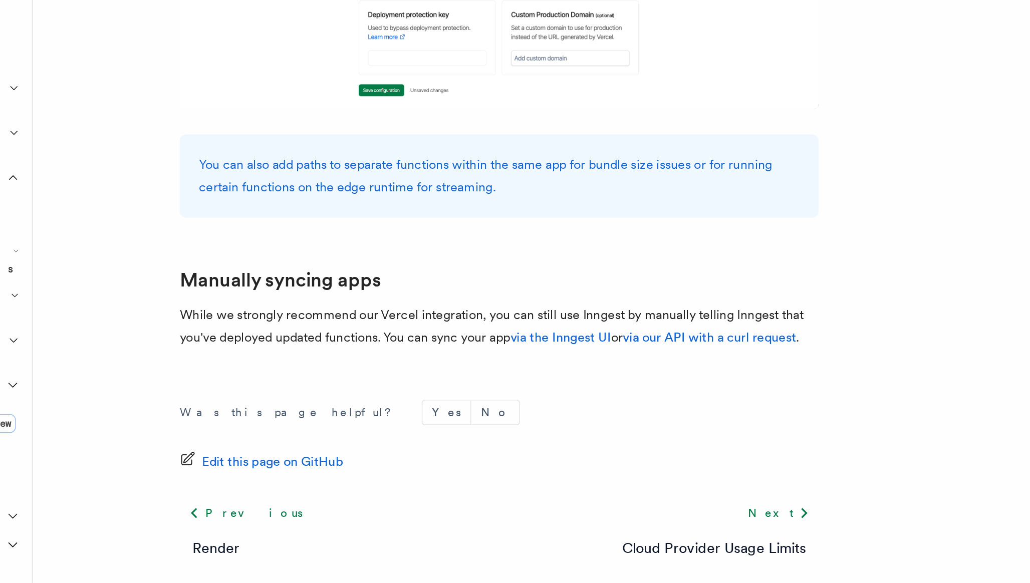
scroll to position [1522, 0]
